Goal: Navigation & Orientation: Find specific page/section

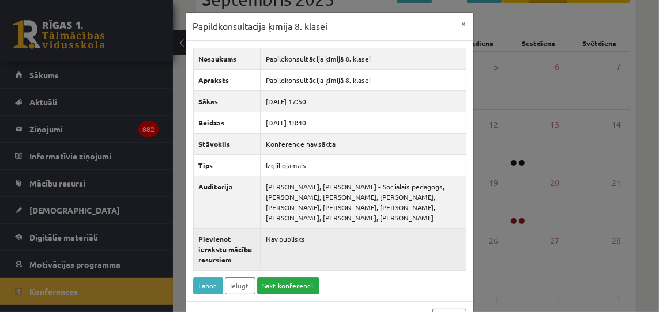
scroll to position [35, 0]
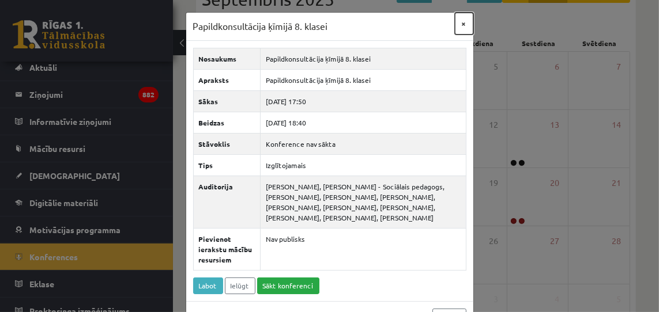
click at [465, 23] on button "×" at bounding box center [464, 24] width 18 height 22
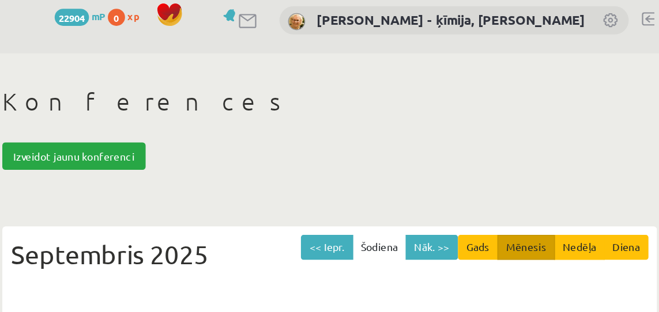
scroll to position [0, 0]
